Goal: Find specific page/section: Find specific page/section

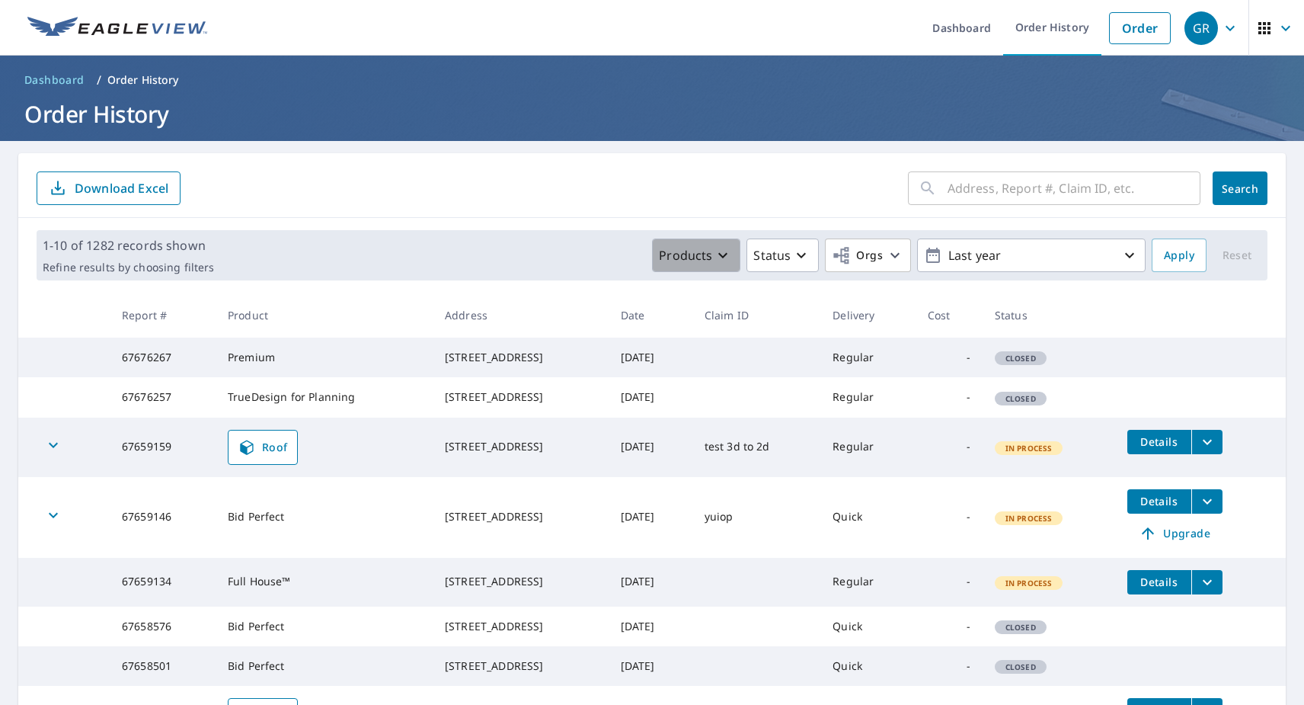
click at [723, 253] on icon "button" at bounding box center [723, 255] width 18 height 18
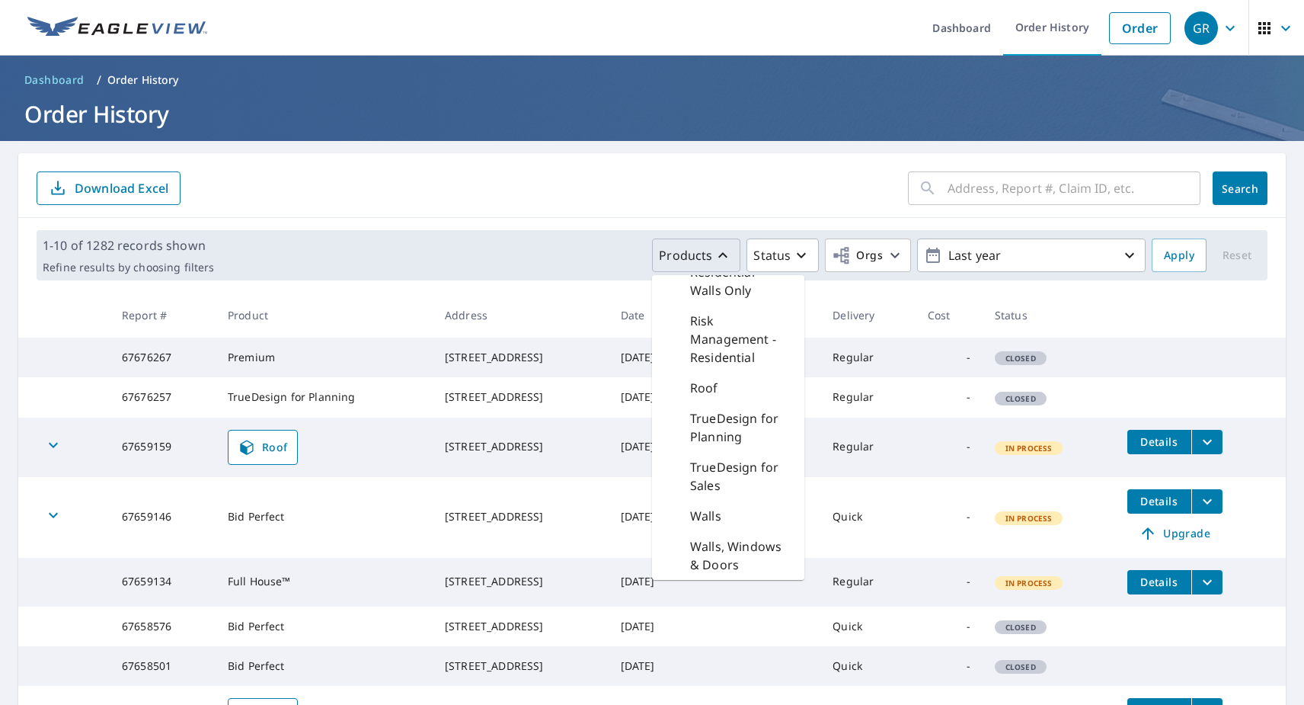
click at [737, 430] on p "TrueDesign for Planning" at bounding box center [741, 427] width 102 height 37
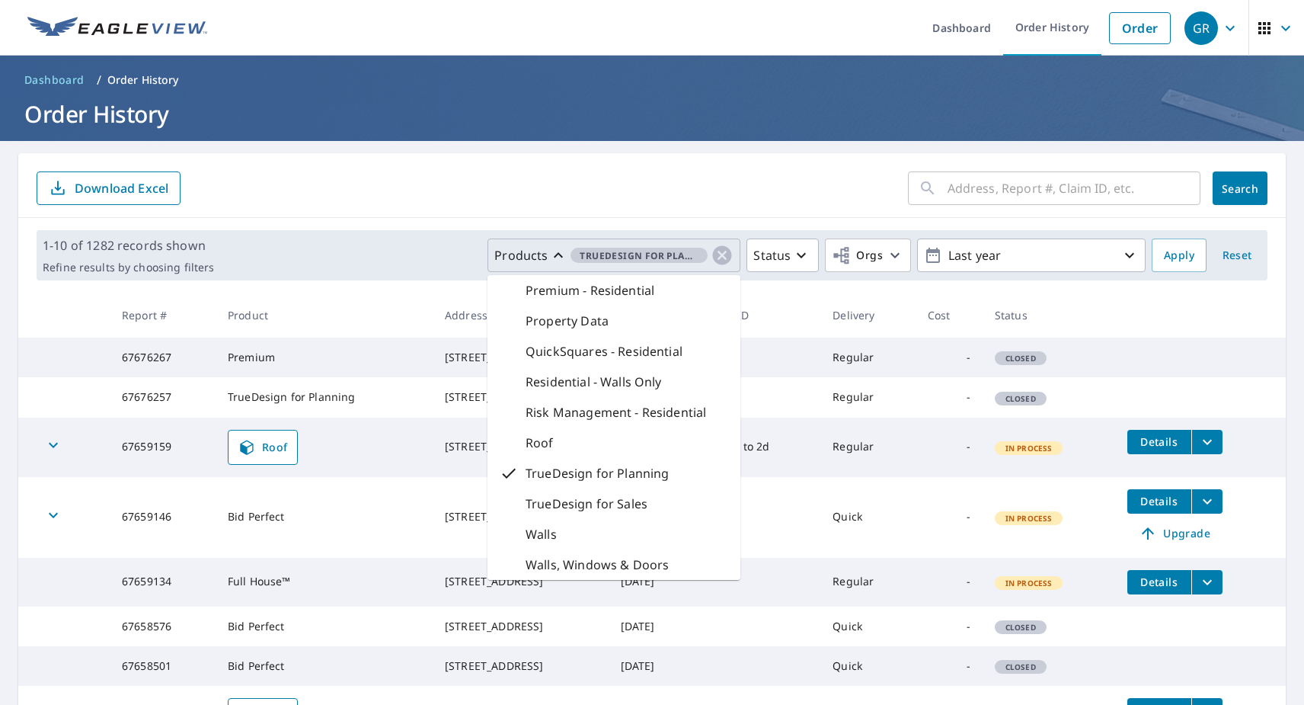
scroll to position [353, 0]
click at [1184, 248] on span "Apply" at bounding box center [1179, 255] width 30 height 19
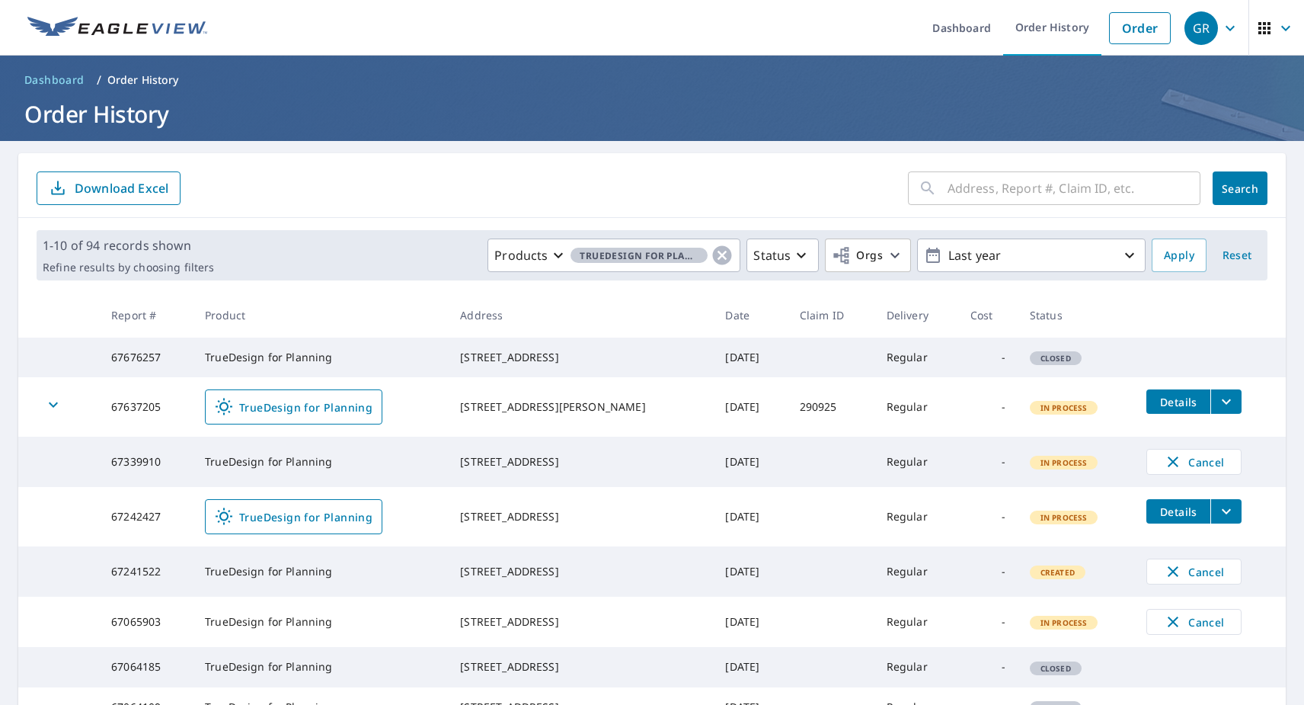
click at [130, 423] on td "67637205" at bounding box center [146, 406] width 94 height 59
copy td "67637205"
